Goal: Find specific page/section: Find specific page/section

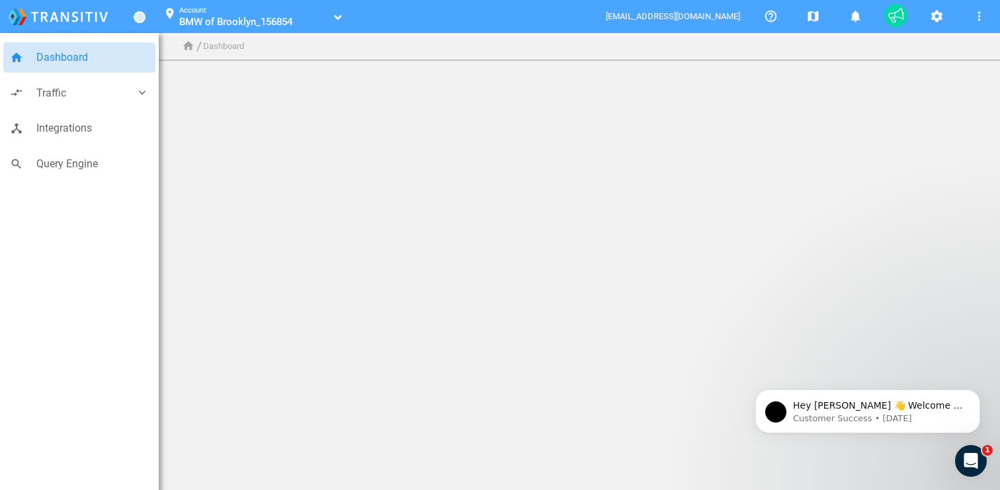
click at [203, 29] on button "location_on Account BMW of Brooklyn_156854 BMW of Brooklyn_156854" at bounding box center [249, 17] width 189 height 34
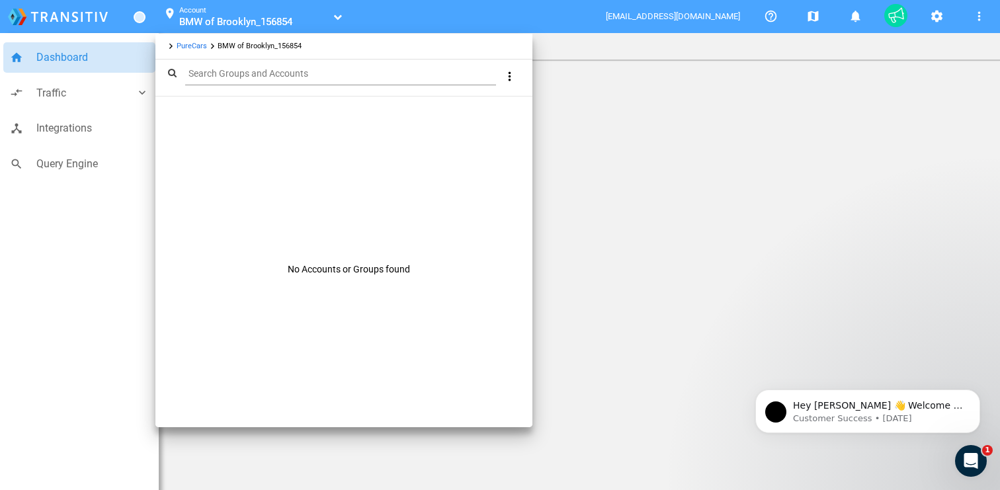
click at [187, 44] on link "PureCars" at bounding box center [192, 46] width 30 height 9
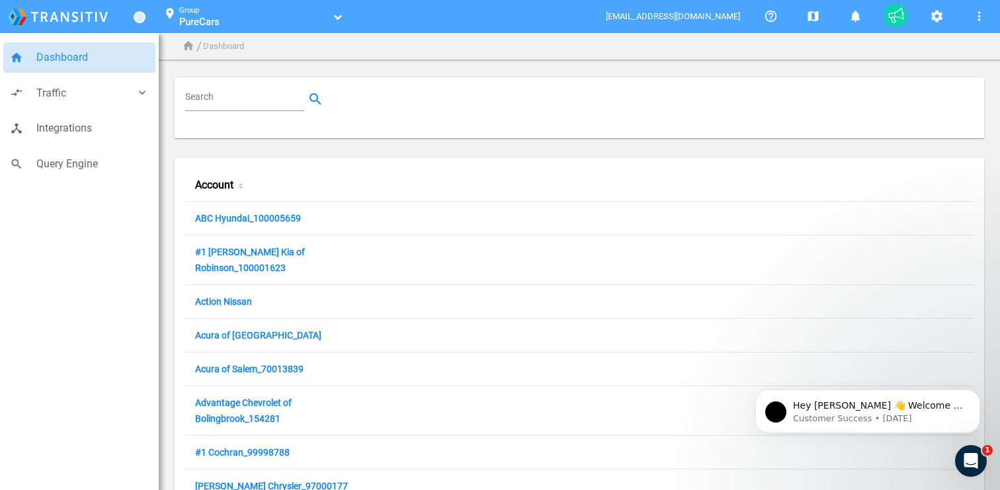
click at [220, 93] on input "Search" at bounding box center [247, 99] width 124 height 16
paste input "100046744"
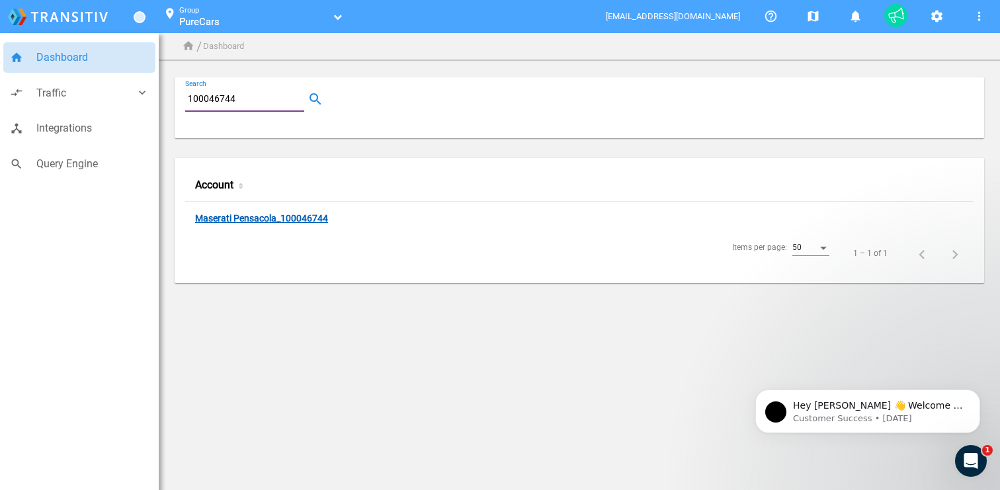
type input "100046744"
click at [267, 220] on link "Maserati Pensacola_100046744" at bounding box center [261, 219] width 133 height 13
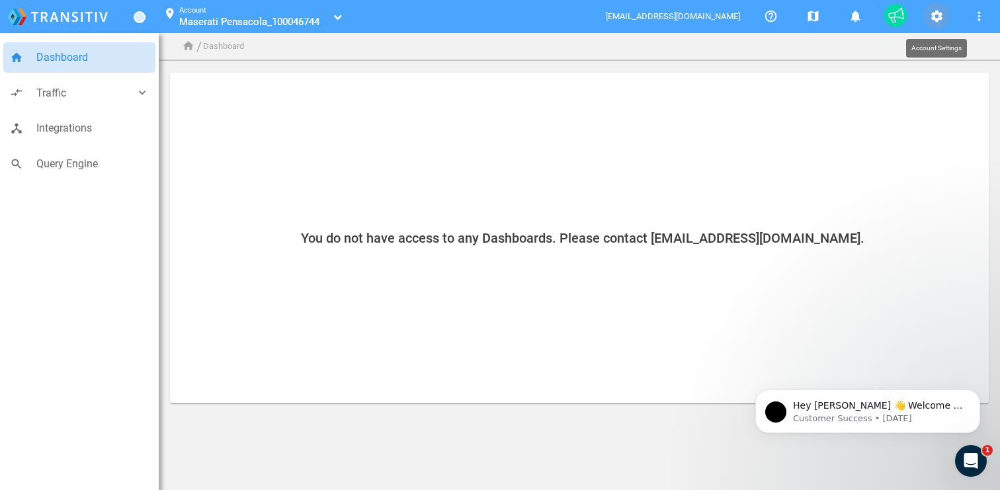
click at [943, 11] on mat-icon "settings" at bounding box center [937, 17] width 16 height 16
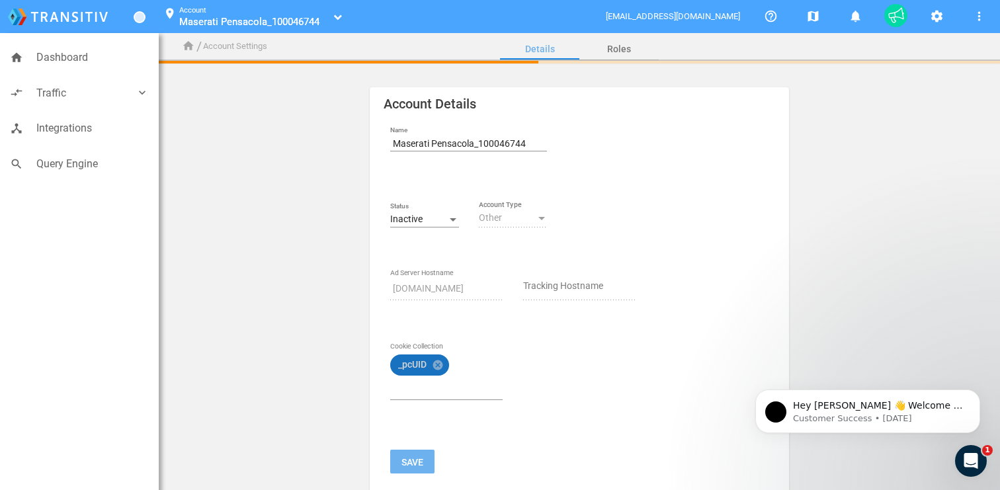
click at [441, 364] on mat-icon "cancel" at bounding box center [438, 365] width 12 height 12
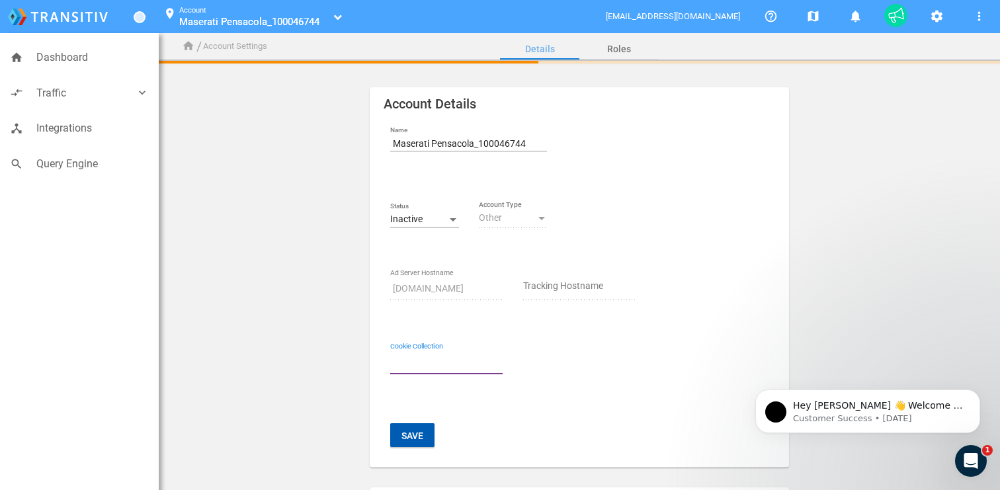
click at [415, 429] on button "Save" at bounding box center [412, 435] width 44 height 24
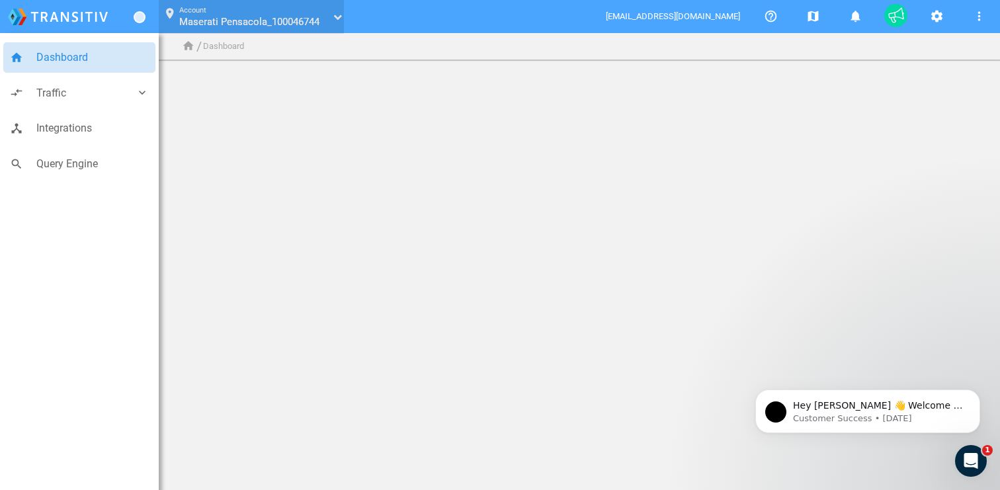
click at [308, 10] on div "Account Maserati Pensacola_100046744 Maserati Pensacola_100046744" at bounding box center [254, 13] width 151 height 19
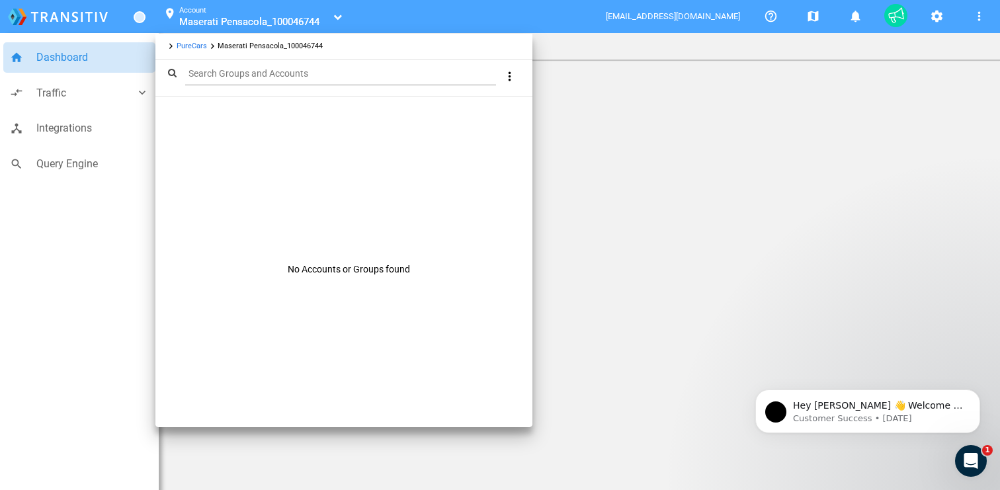
click at [186, 50] on link "PureCars" at bounding box center [192, 46] width 30 height 9
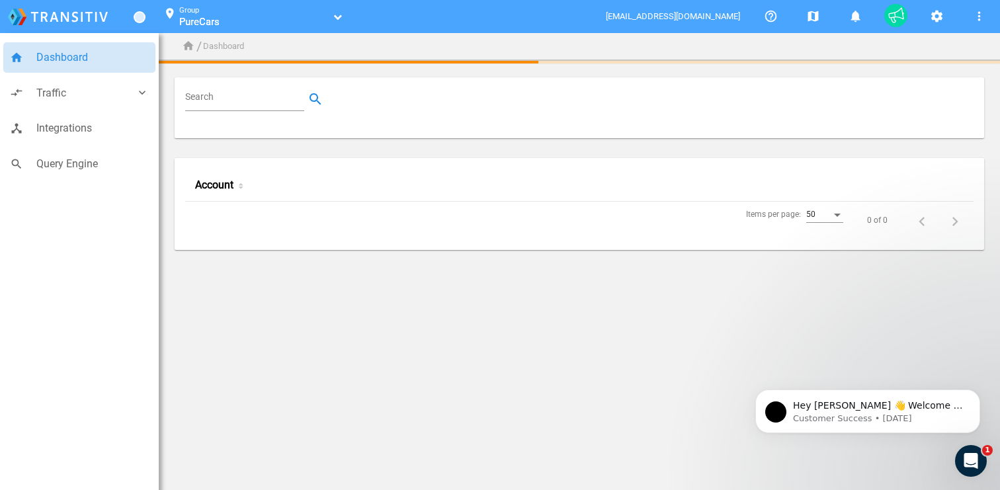
click at [222, 101] on input "Search" at bounding box center [247, 99] width 124 height 16
paste input "160558"
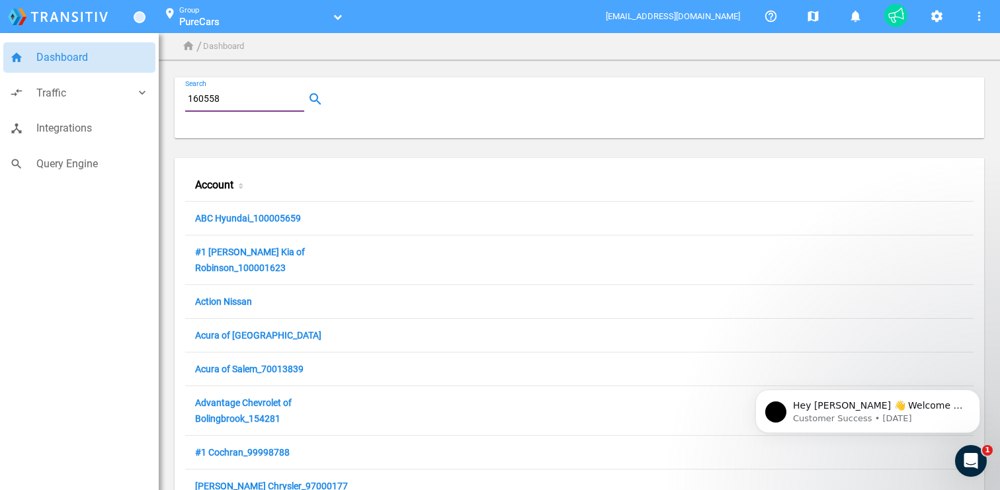
click at [244, 103] on input "160558" at bounding box center [247, 99] width 124 height 16
type input "160558"
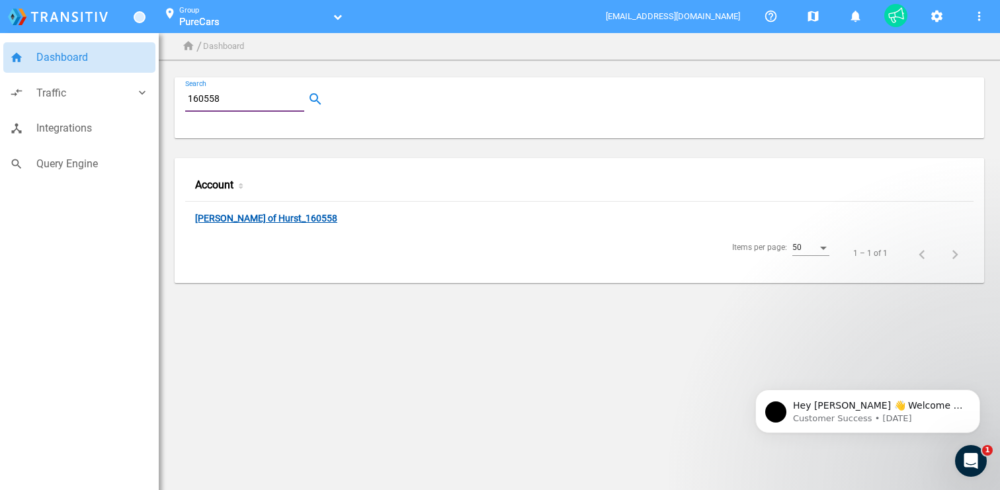
click at [275, 218] on link "[PERSON_NAME] of Hurst_160558" at bounding box center [266, 219] width 142 height 13
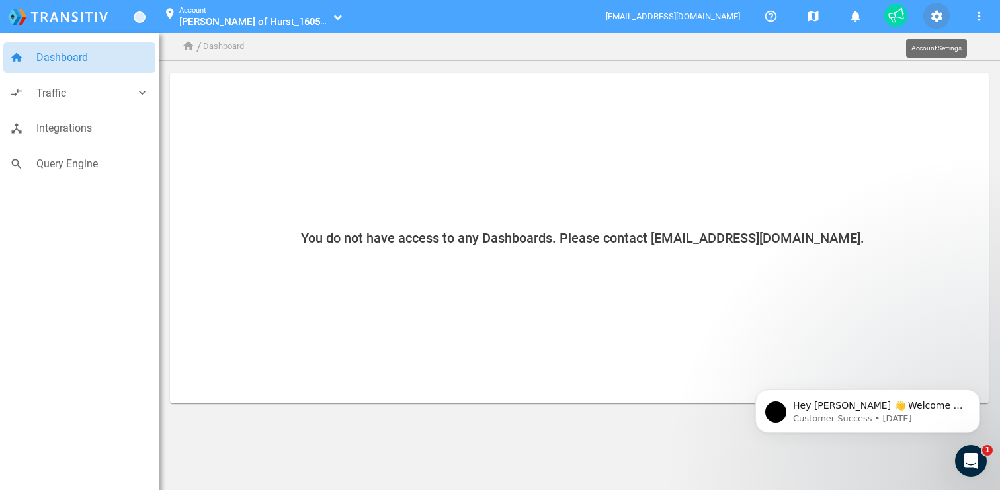
click at [930, 18] on mat-icon "settings" at bounding box center [937, 17] width 16 height 16
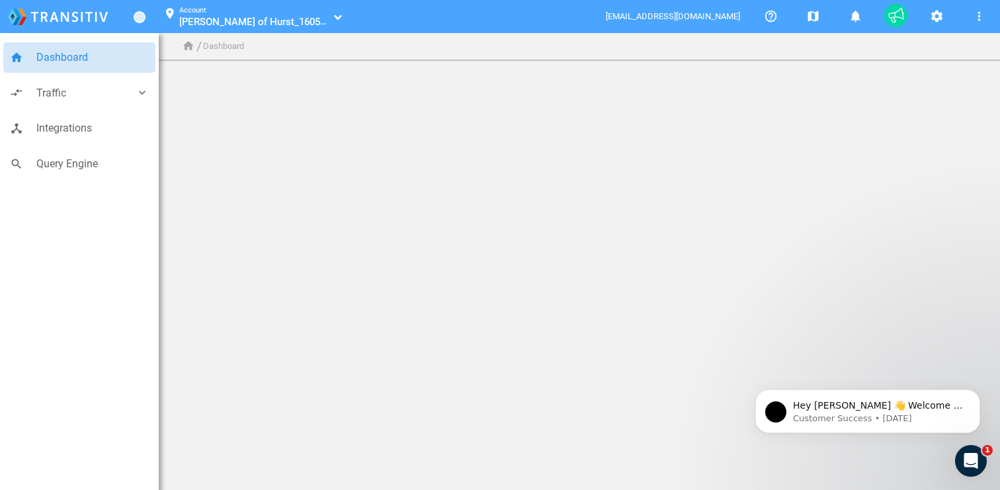
click at [190, 17] on span "Moritz Kia of Hurst_160558" at bounding box center [254, 21] width 151 height 13
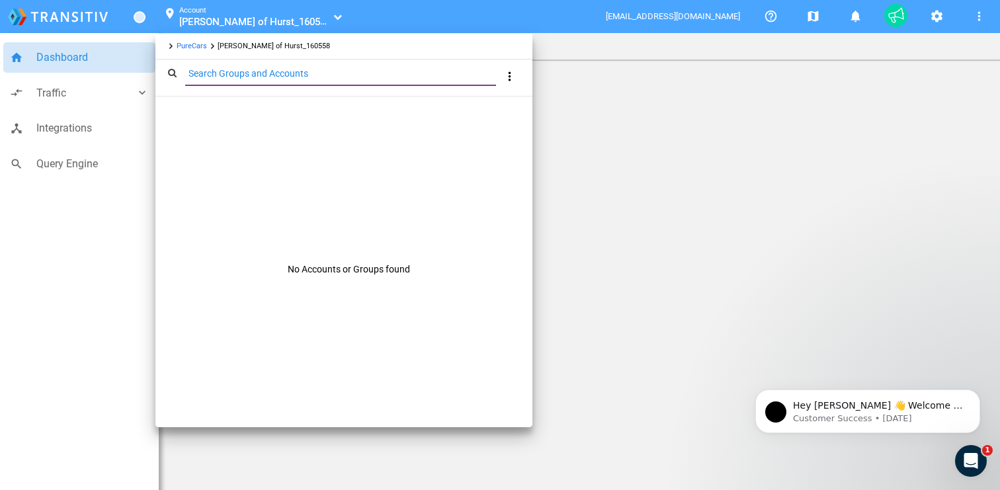
click at [196, 49] on link "PureCars" at bounding box center [192, 46] width 30 height 9
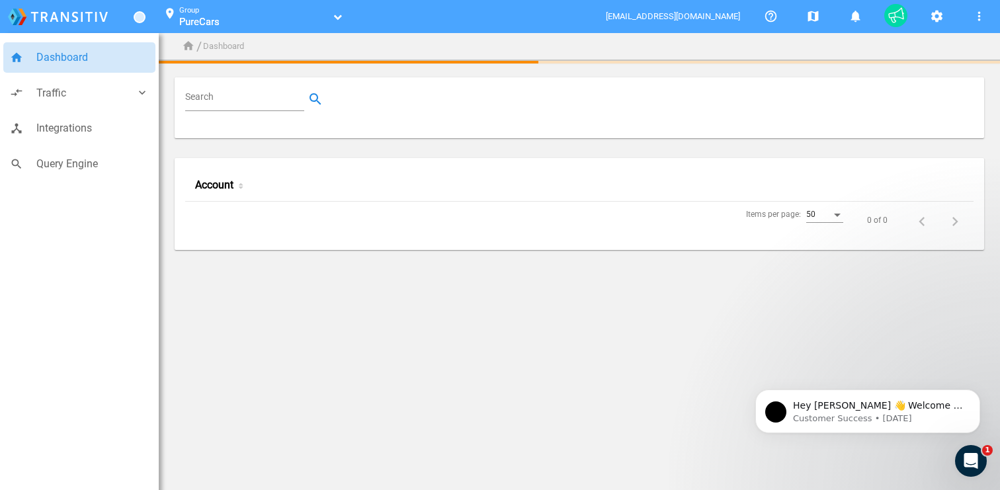
click at [239, 101] on input "Search" at bounding box center [247, 99] width 124 height 16
paste input "26992"
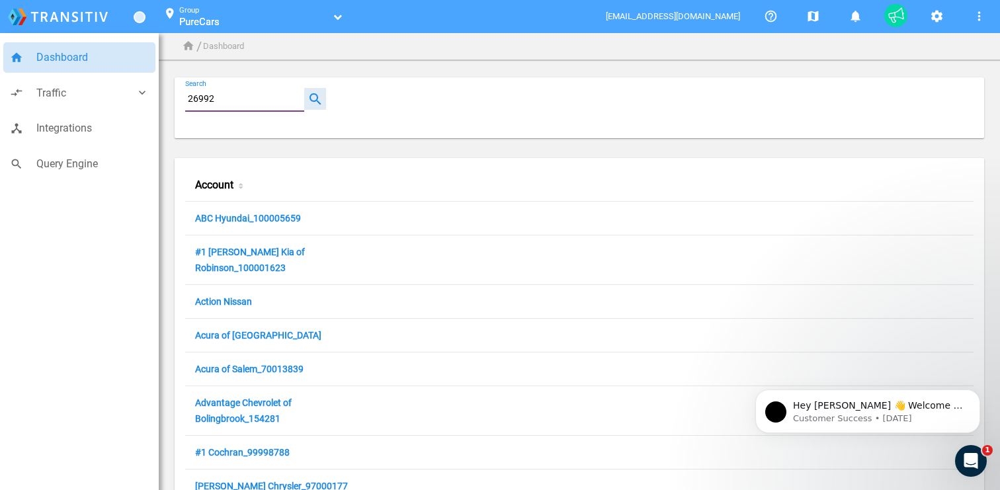
type input "26992"
click at [316, 97] on button "button" at bounding box center [315, 99] width 22 height 22
click at [271, 97] on input "26992" at bounding box center [247, 99] width 124 height 16
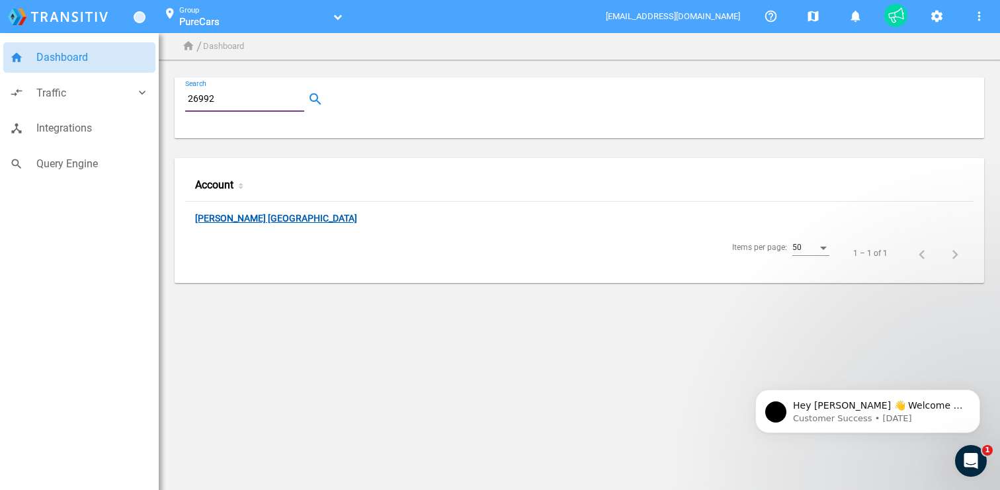
click at [250, 219] on link "[PERSON_NAME] [GEOGRAPHIC_DATA]" at bounding box center [276, 219] width 162 height 13
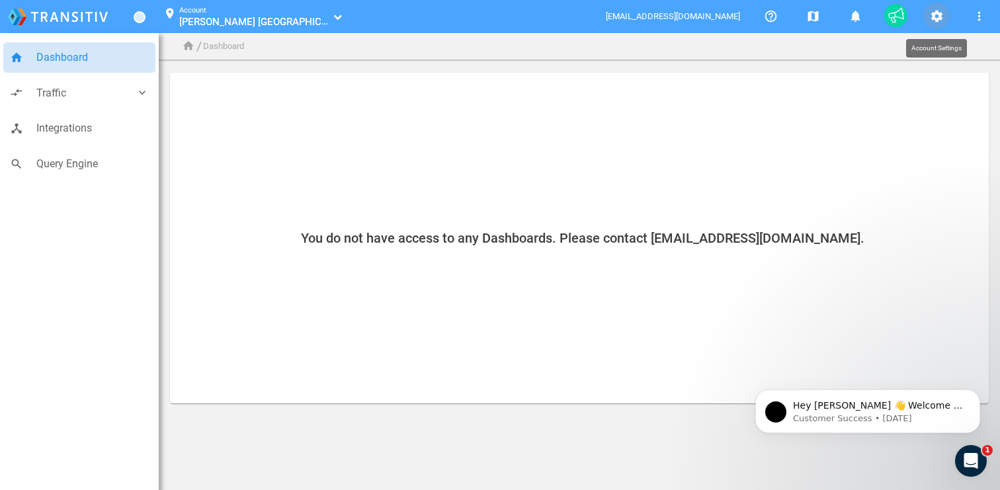
click at [929, 19] on mat-icon "settings" at bounding box center [937, 17] width 16 height 16
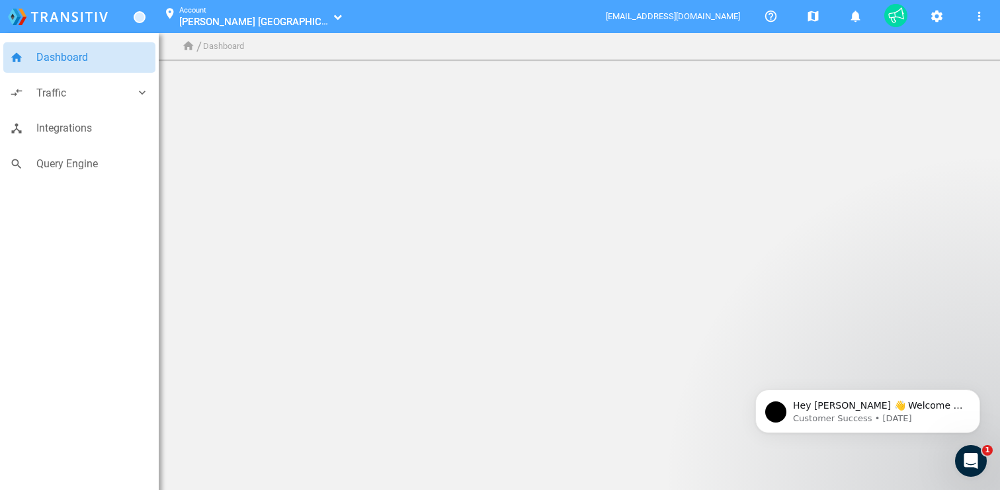
click at [241, 22] on span "[PERSON_NAME] [GEOGRAPHIC_DATA]" at bounding box center [266, 21] width 174 height 13
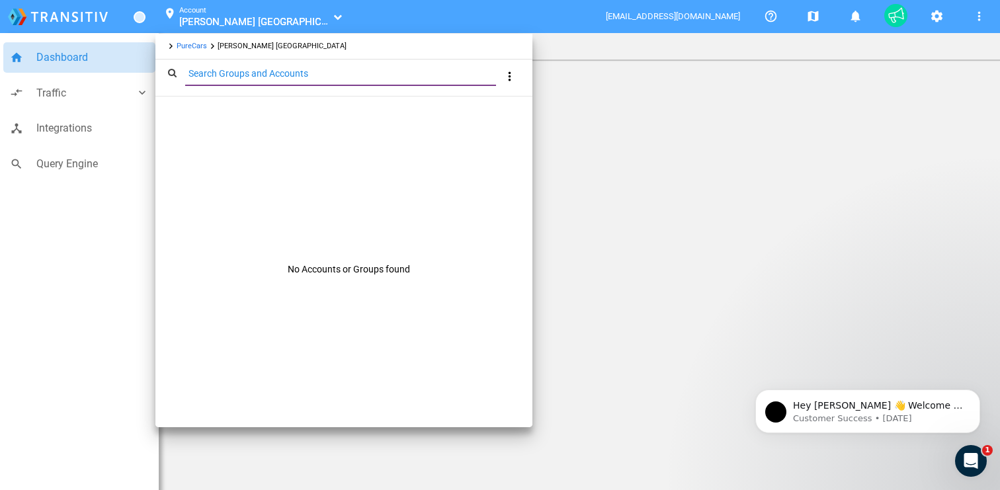
click at [199, 44] on link "PureCars" at bounding box center [192, 46] width 30 height 9
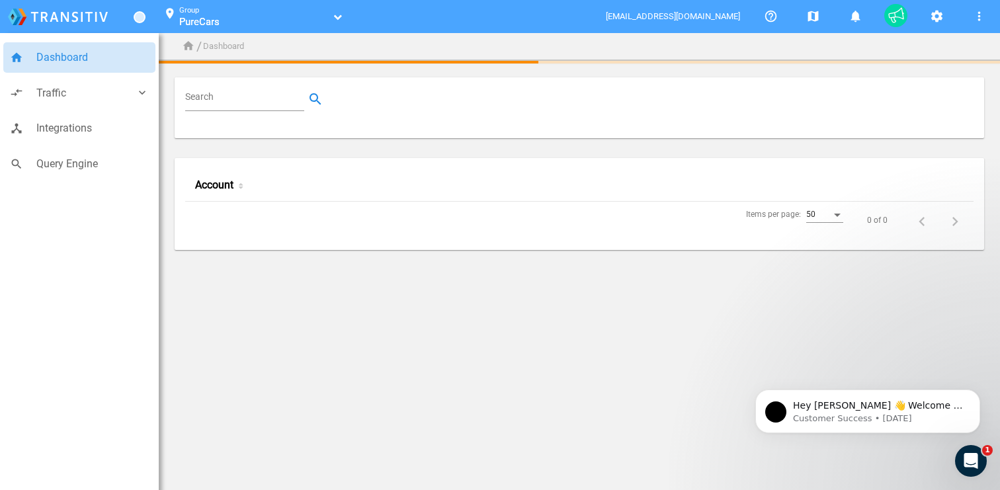
click at [239, 103] on input "Search" at bounding box center [247, 99] width 124 height 16
paste input "100006889"
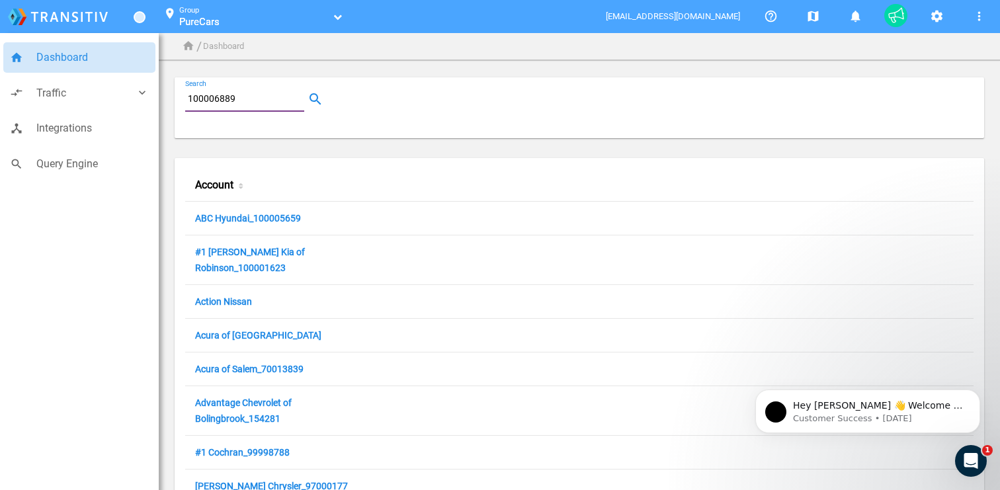
type input "100006889"
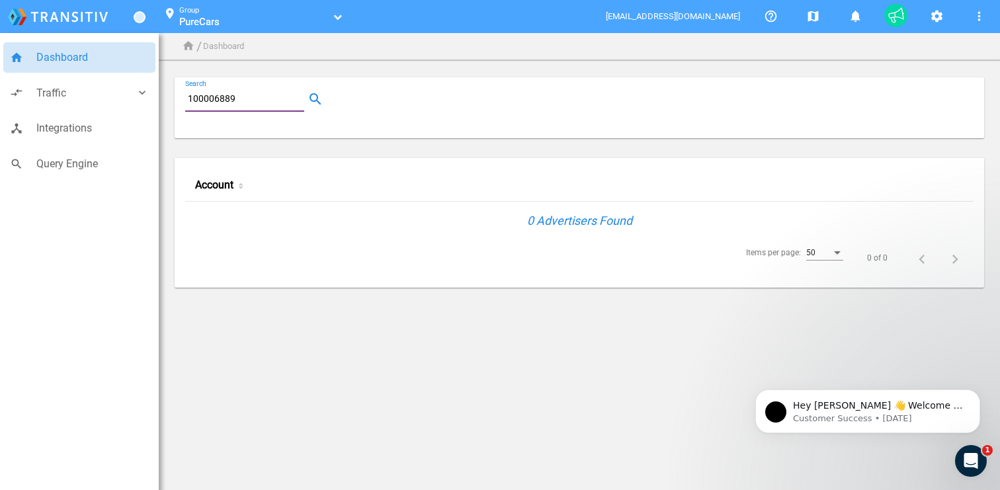
click at [269, 100] on input "100006889" at bounding box center [247, 99] width 124 height 16
click at [270, 100] on input "100006889" at bounding box center [247, 99] width 124 height 16
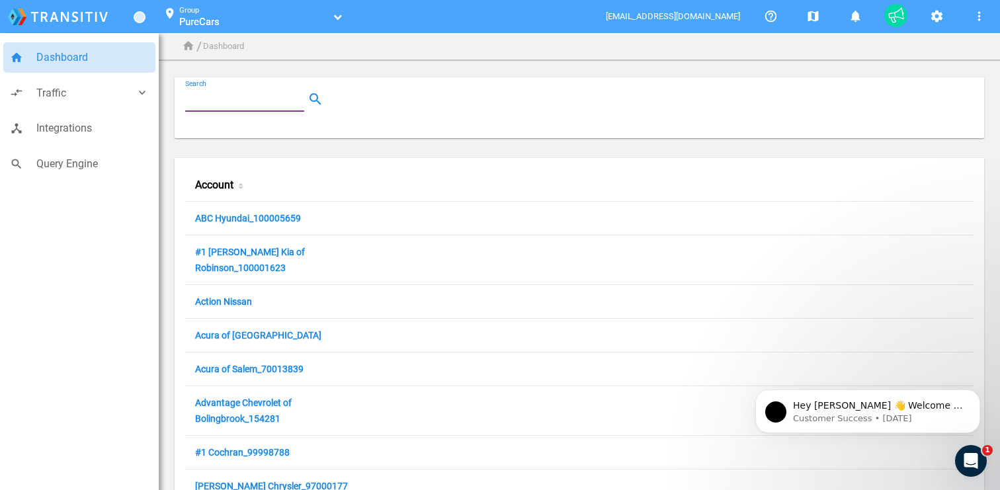
paste input "John Bear Hamilton Chevrolet Buick GMC"
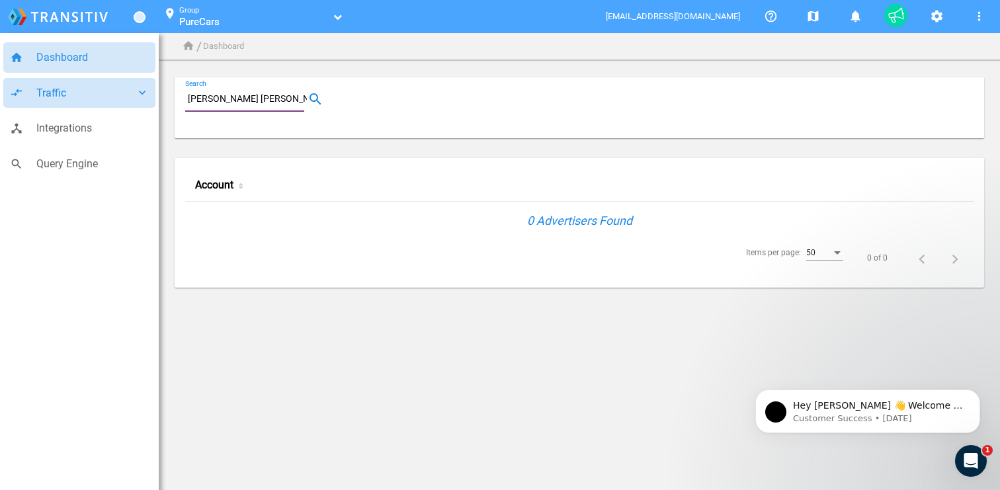
drag, startPoint x: 222, startPoint y: 101, endPoint x: 150, endPoint y: 97, distance: 72.2
click at [150, 97] on div "home Dashboard compare_arrows Traffic keyboard_arrow_down speaker_notes Campaig…" at bounding box center [500, 159] width 1000 height 319
click at [251, 97] on input "John Bear Hamilton Chevrolet Buick GMC" at bounding box center [247, 99] width 124 height 16
drag, startPoint x: 283, startPoint y: 100, endPoint x: 361, endPoint y: 99, distance: 77.4
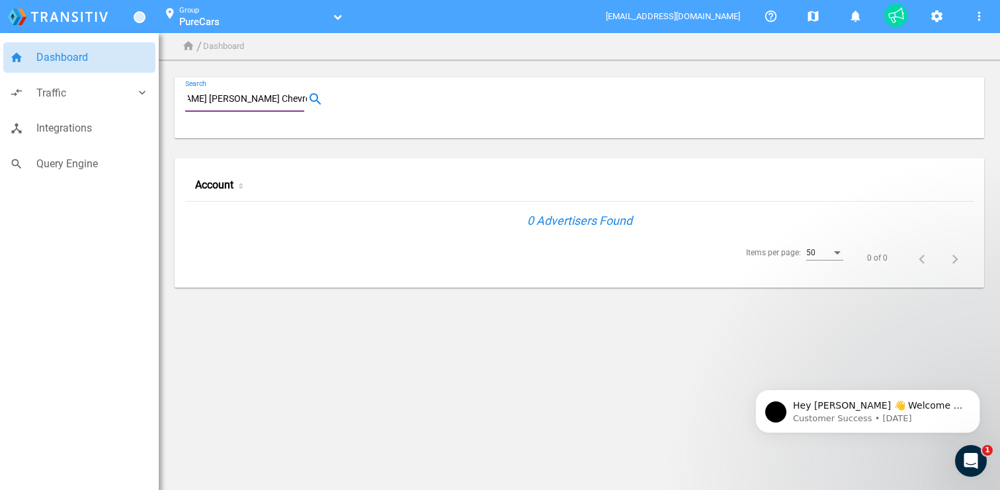
click at [361, 99] on div "John Bear Hamilton Chevrolet Buick GMC Search" at bounding box center [580, 107] width 810 height 61
click at [284, 101] on input "John Bear Hamilton Chevrolet Buick GMC" at bounding box center [247, 99] width 124 height 16
drag, startPoint x: 263, startPoint y: 100, endPoint x: 490, endPoint y: 99, distance: 226.9
click at [490, 99] on div "John Bear Hamilton Chevrolet Buick GMC Search" at bounding box center [580, 107] width 810 height 61
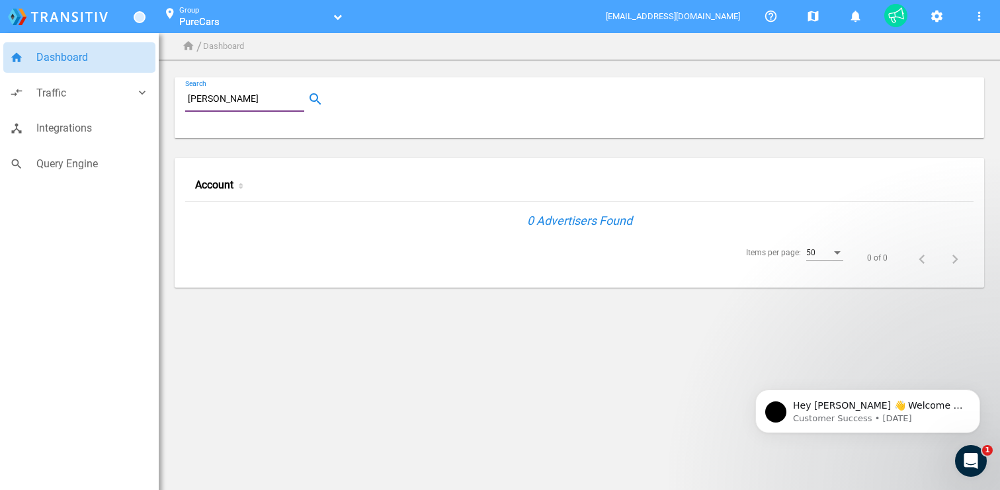
type input "John Bear Hamilto"
